Goal: Task Accomplishment & Management: Manage account settings

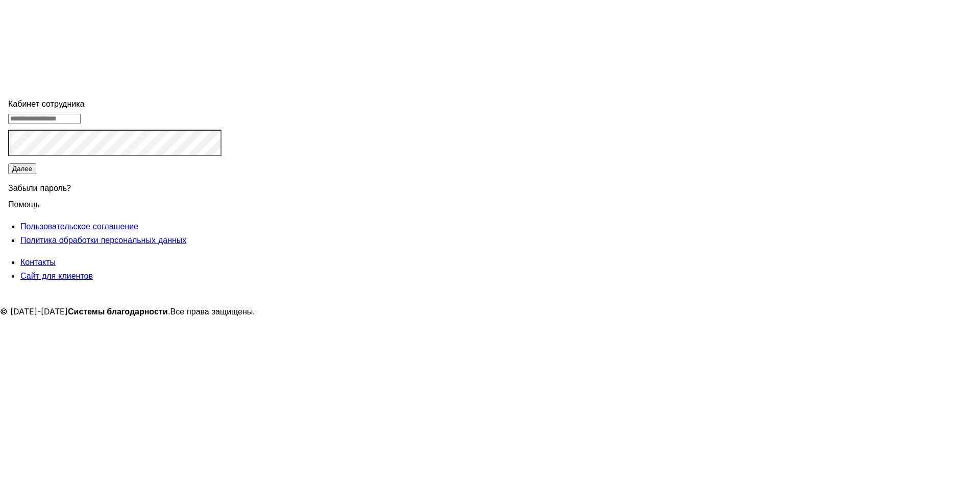
type input "**********"
click at [36, 174] on button "Далее" at bounding box center [22, 168] width 28 height 11
